Goal: Navigation & Orientation: Understand site structure

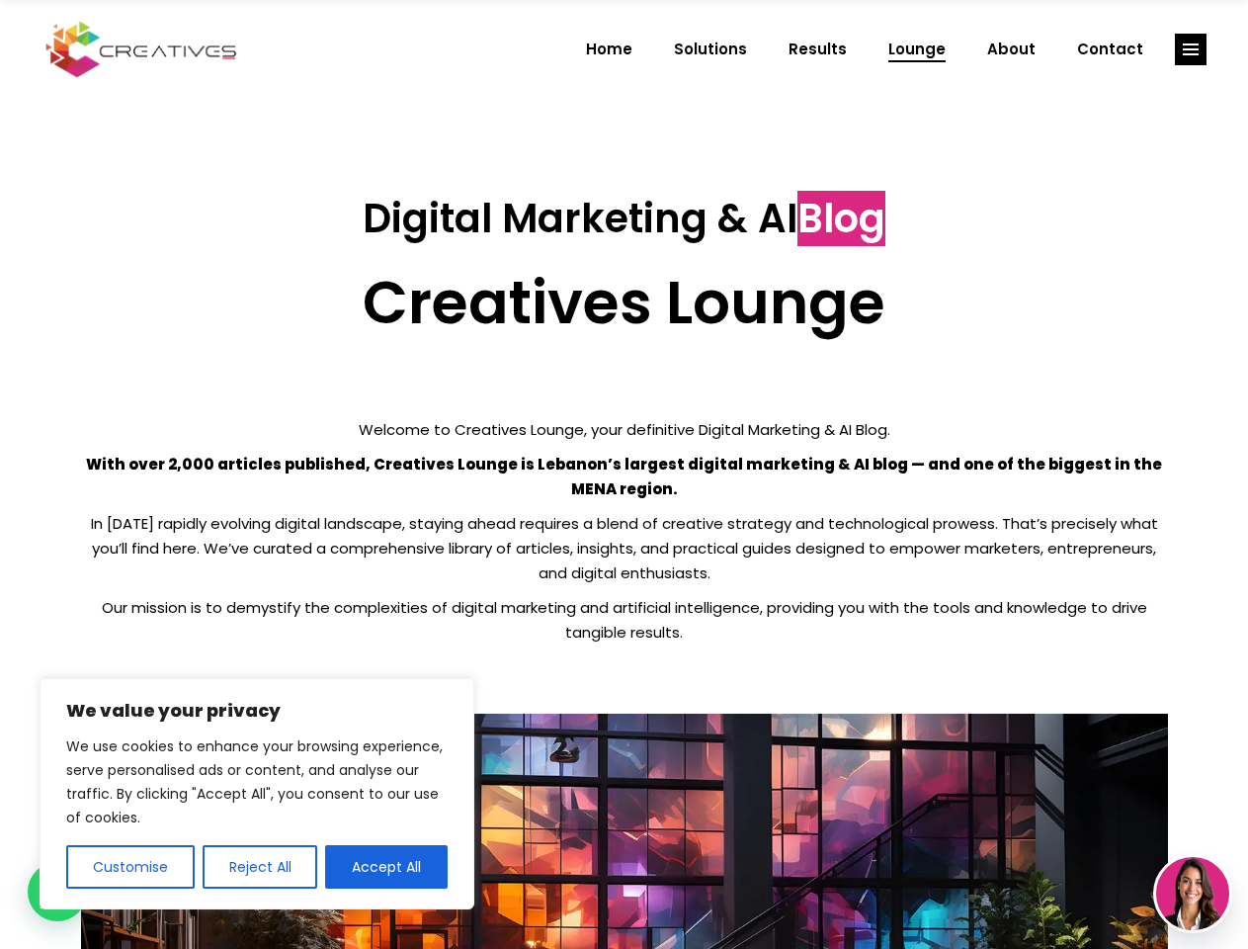
click at [624, 474] on p "With over 2,000 articles published, Creatives Lounge is Lebanon’s largest digit…" at bounding box center [624, 476] width 1087 height 49
click at [129, 867] on button "Customise" at bounding box center [130, 866] width 129 height 43
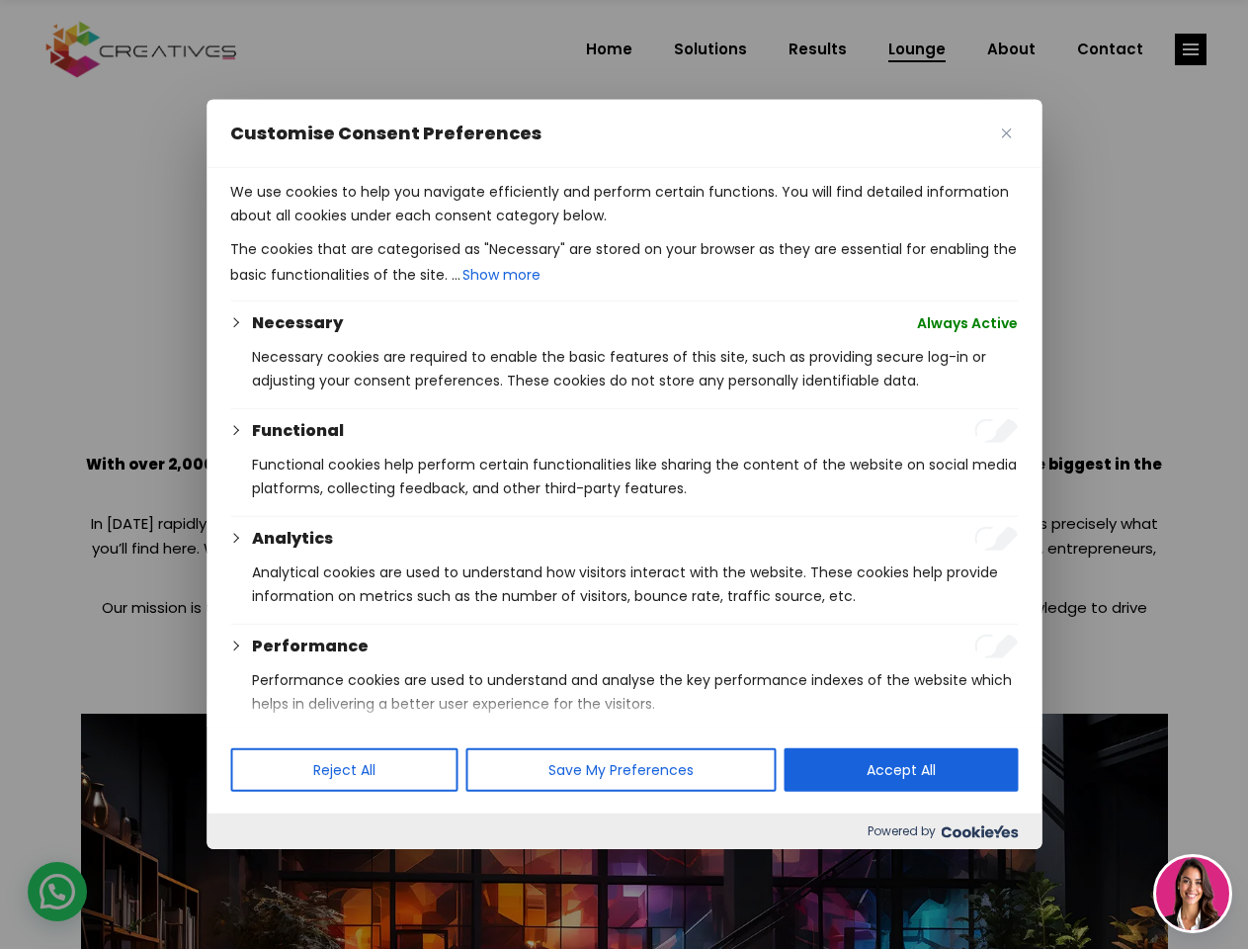
click at [259, 867] on div at bounding box center [624, 474] width 1248 height 949
click at [386, 227] on p "We use cookies to help you navigate efficiently and perform certain functions. …" at bounding box center [624, 203] width 788 height 47
click at [1191, 49] on div at bounding box center [624, 474] width 1248 height 949
click at [1193, 894] on img at bounding box center [1193, 893] width 73 height 73
